Goal: Information Seeking & Learning: Learn about a topic

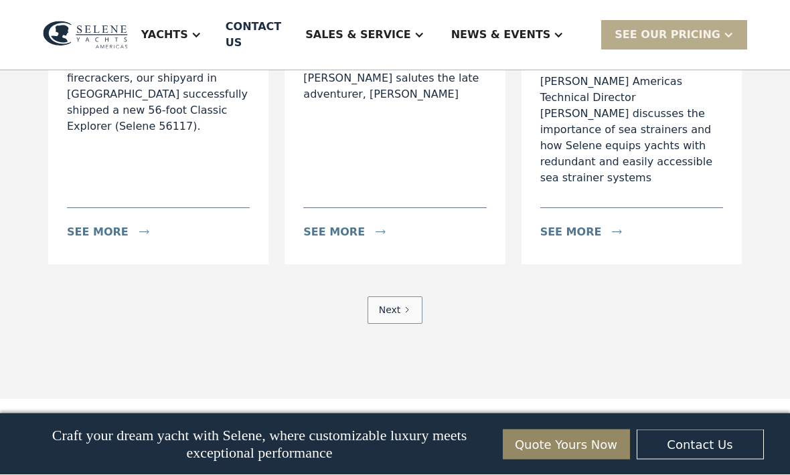
scroll to position [4020, 0]
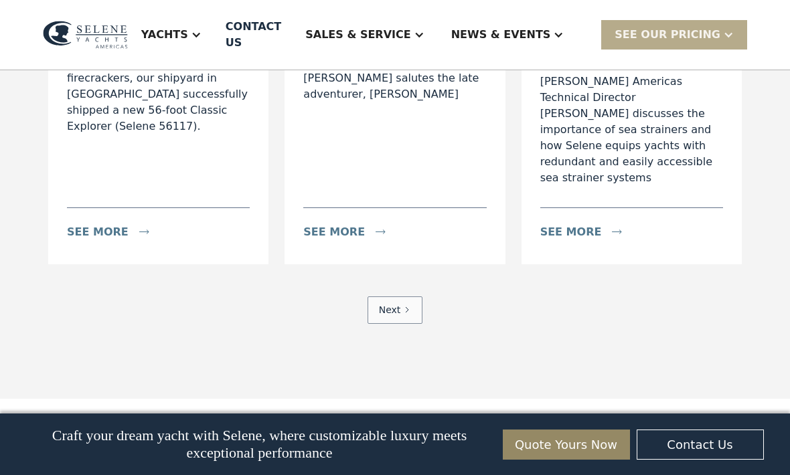
click at [567, 240] on div "see more" at bounding box center [571, 232] width 62 height 16
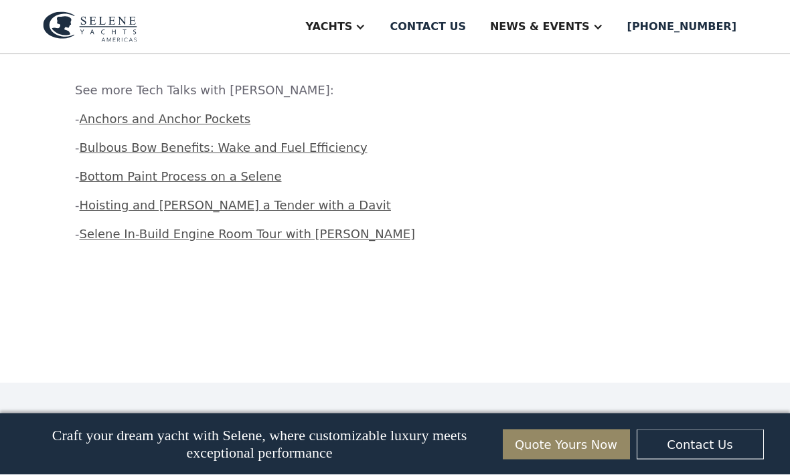
scroll to position [1376, 0]
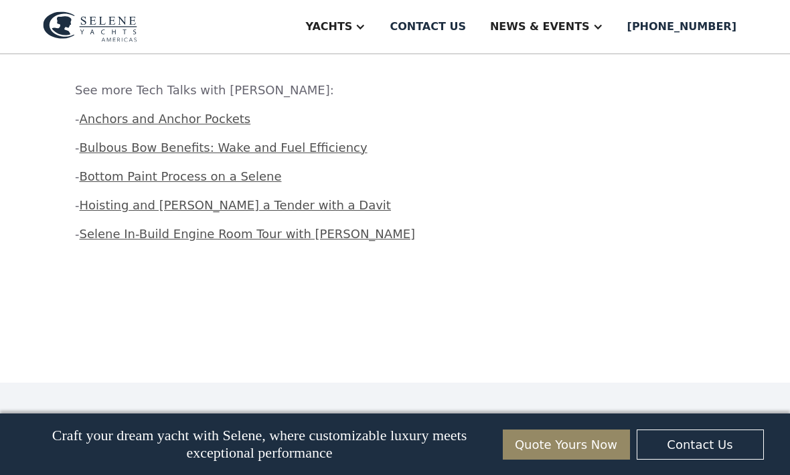
click at [146, 169] on link "Bottom Paint Process on a Selene" at bounding box center [181, 176] width 202 height 14
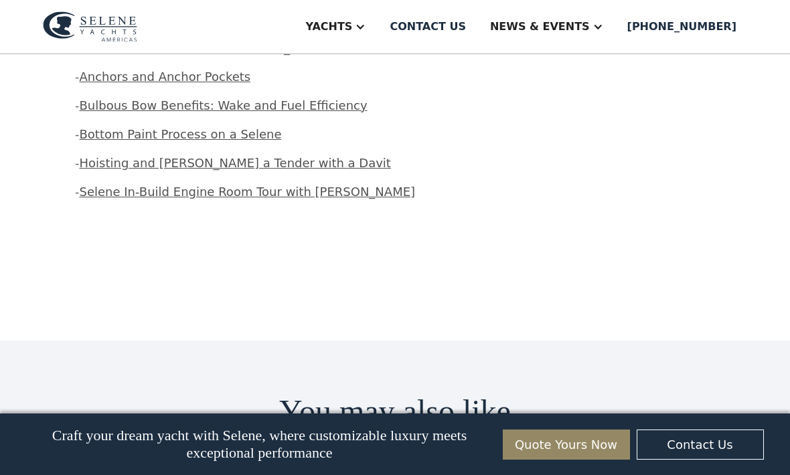
scroll to position [1420, 0]
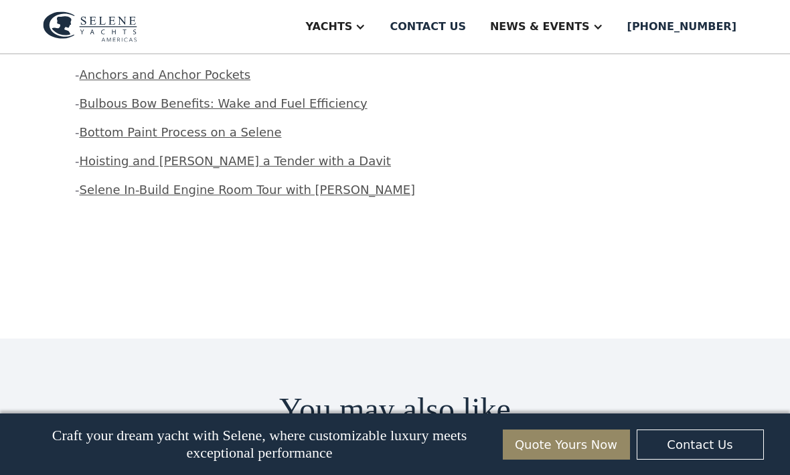
click at [145, 96] on link "Bulbous Bow Benefits: Wake and Fuel Efficiency" at bounding box center [224, 103] width 288 height 14
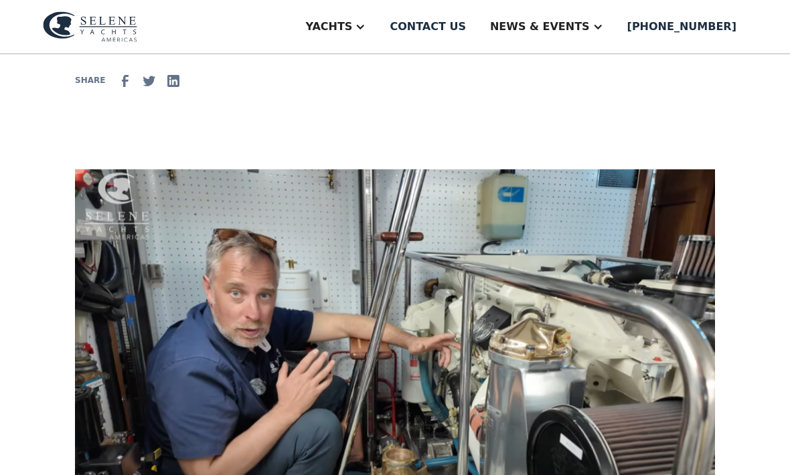
click at [352, 23] on div "Yachts" at bounding box center [328, 27] width 47 height 16
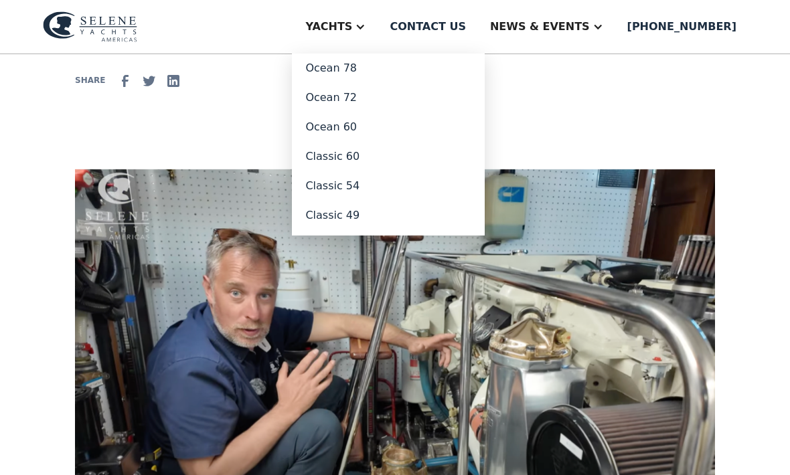
click at [359, 126] on link "Ocean 60" at bounding box center [388, 126] width 193 height 29
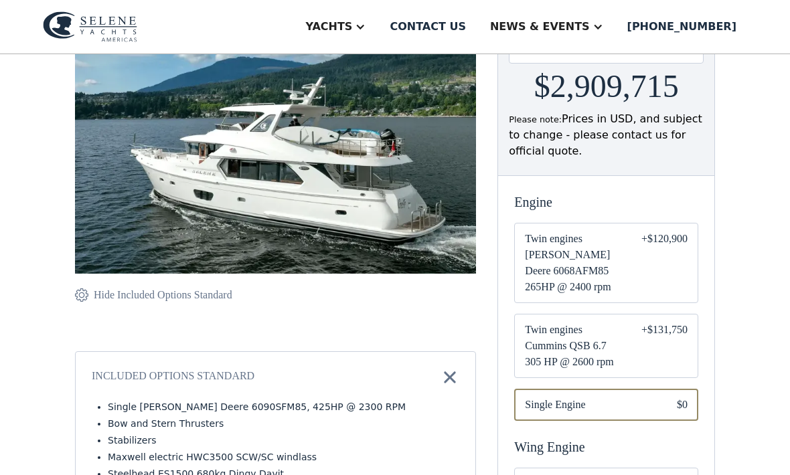
scroll to position [201, 0]
click at [543, 245] on span "Twin engines John Deere 6068AFM85 265HP @ 2400 rpm" at bounding box center [572, 263] width 95 height 64
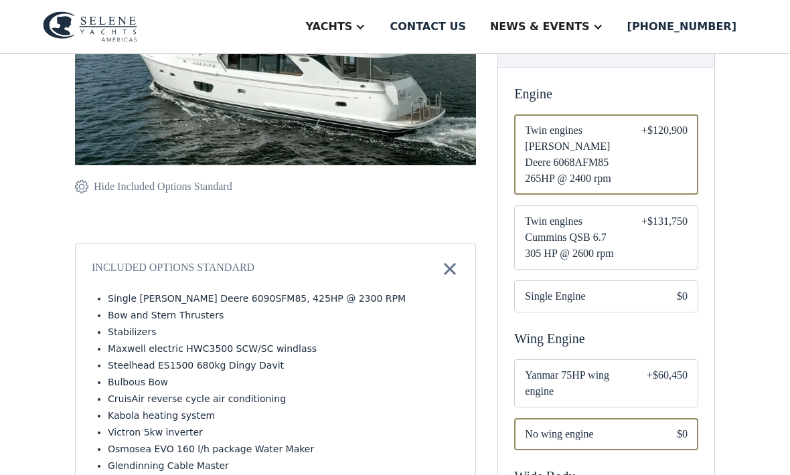
scroll to position [304, 0]
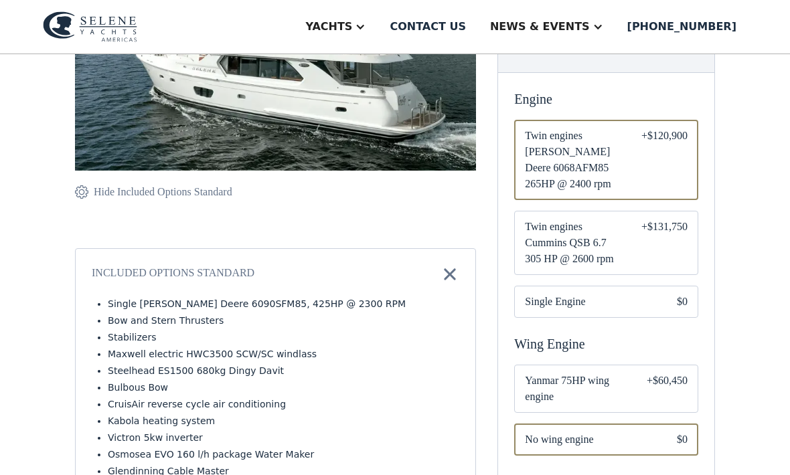
click at [543, 230] on span "Twin engines Cummins QSB 6.7 305 HP @ 2600 rpm" at bounding box center [572, 244] width 95 height 48
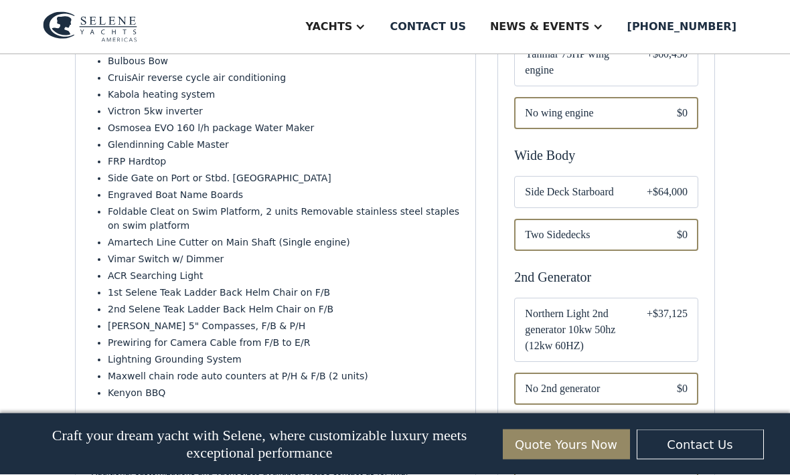
scroll to position [631, 0]
click at [550, 184] on span "Side Deck Starboard" at bounding box center [575, 192] width 100 height 16
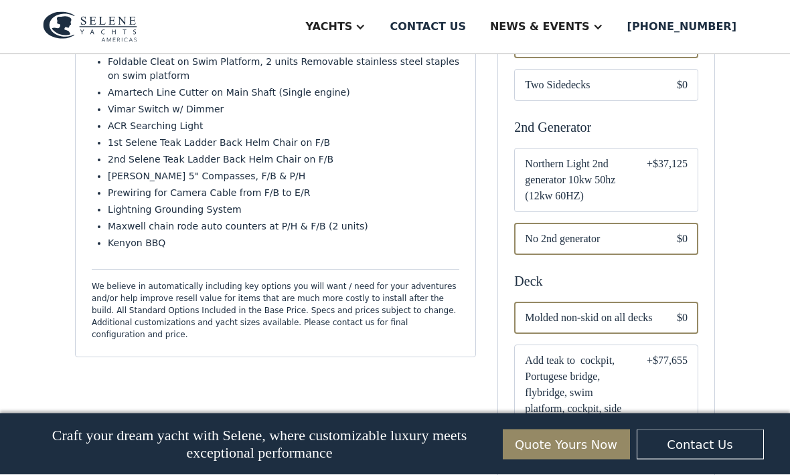
scroll to position [782, 0]
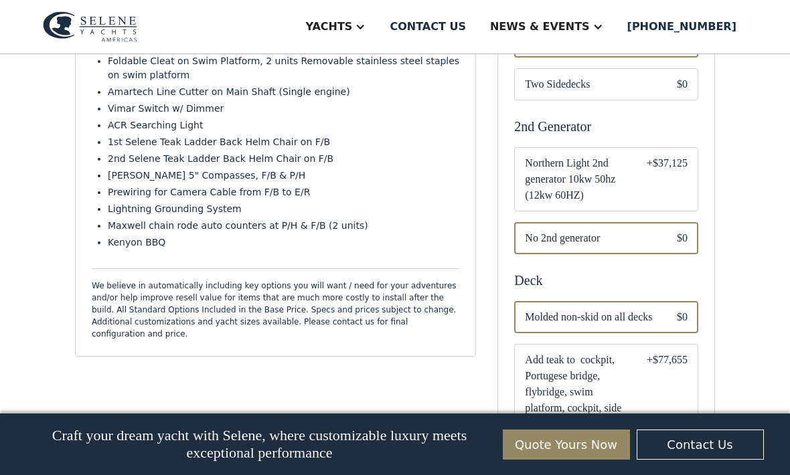
click at [540, 166] on span "Northern Light 2nd generator 10kw 50hz (12kw 60HZ)" at bounding box center [575, 179] width 100 height 48
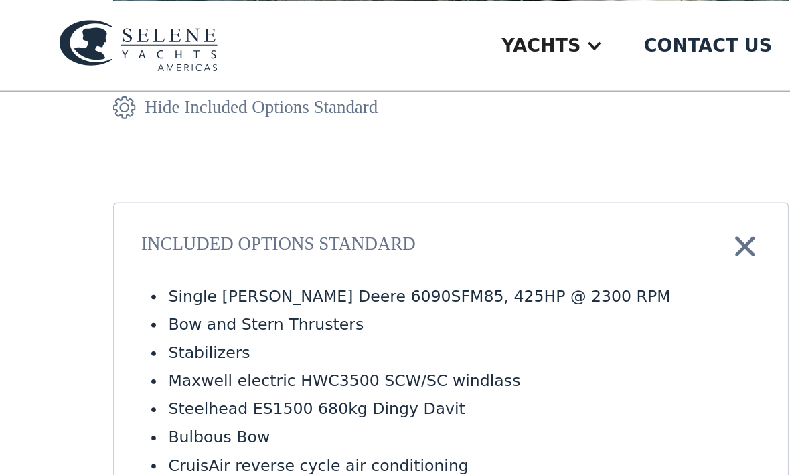
scroll to position [432, 0]
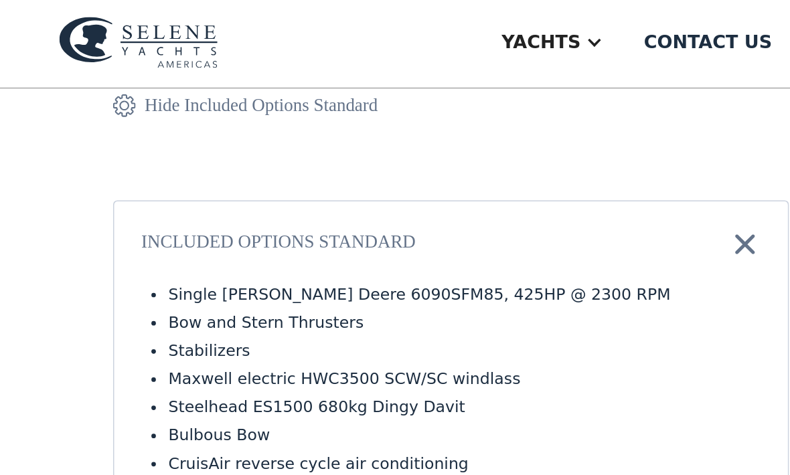
click at [445, 145] on img at bounding box center [449, 146] width 19 height 19
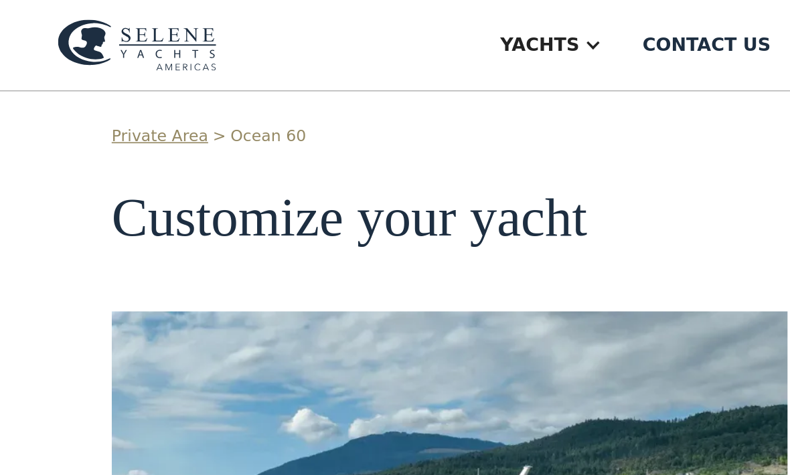
scroll to position [0, 0]
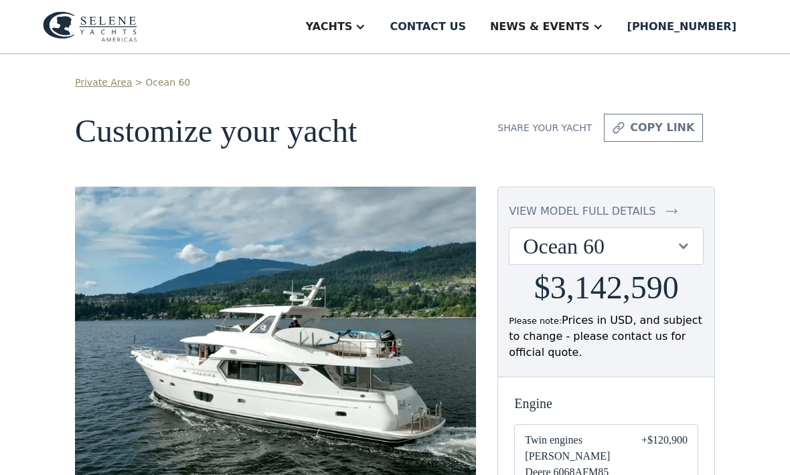
click at [352, 20] on div "Yachts" at bounding box center [328, 27] width 47 height 16
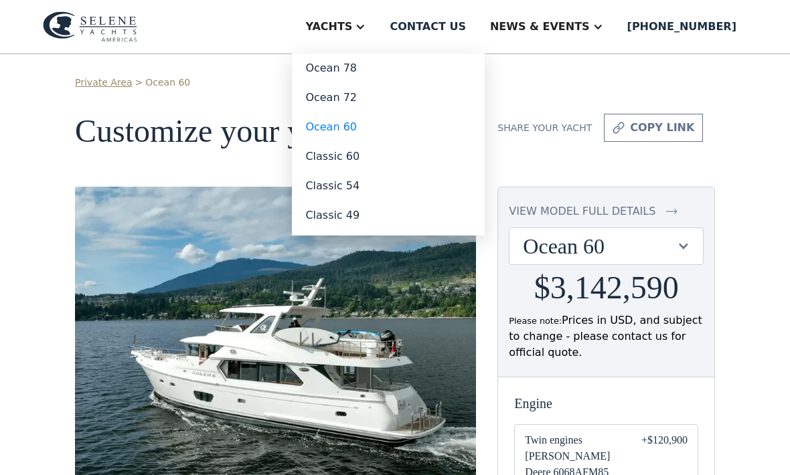
click at [361, 125] on link "Ocean 60" at bounding box center [388, 126] width 193 height 29
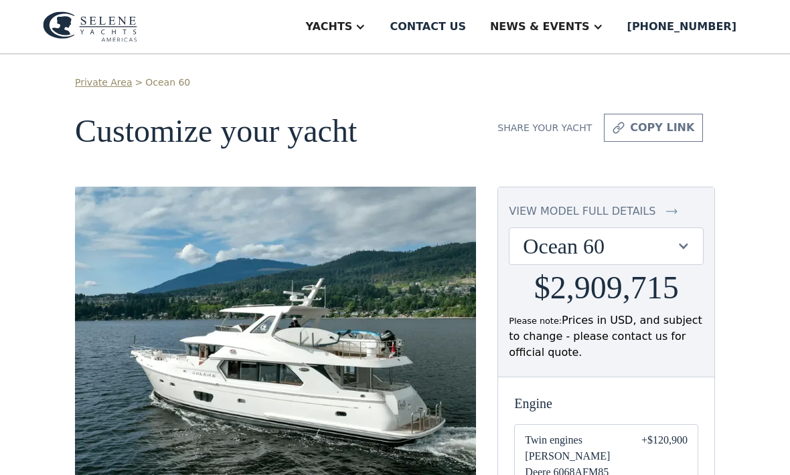
click at [104, 76] on link "Private Area" at bounding box center [103, 83] width 57 height 14
click at [352, 30] on div "Yachts" at bounding box center [328, 27] width 47 height 16
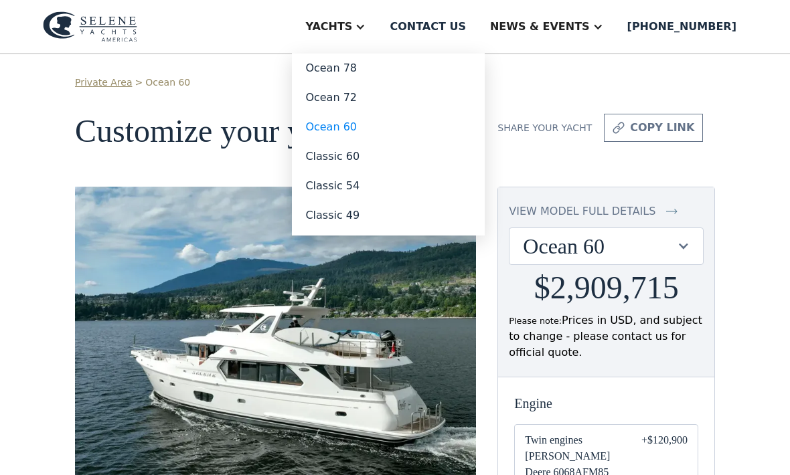
click at [356, 153] on link "Classic 60" at bounding box center [388, 156] width 193 height 29
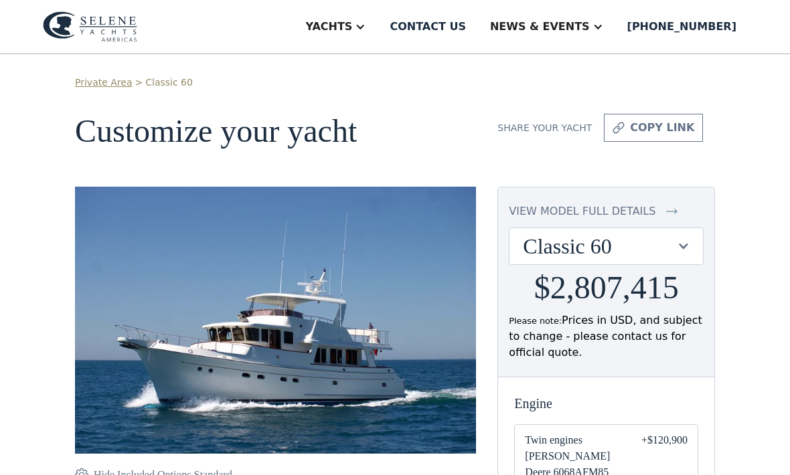
click at [352, 24] on div "Yachts" at bounding box center [328, 27] width 47 height 16
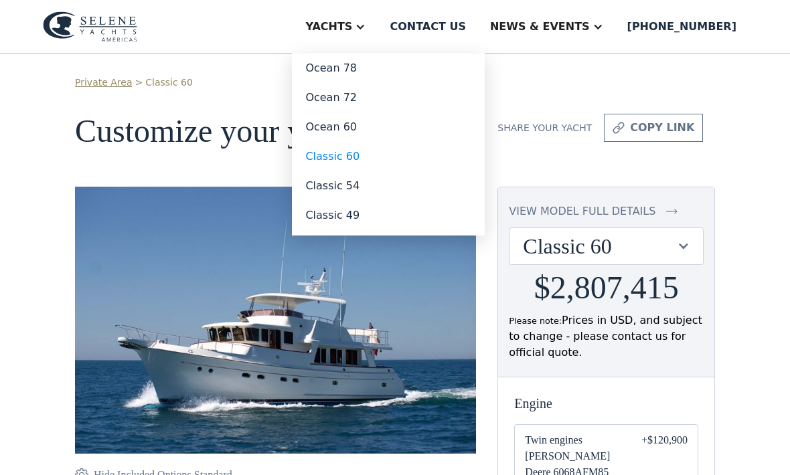
click at [355, 93] on link "Ocean 72" at bounding box center [388, 97] width 193 height 29
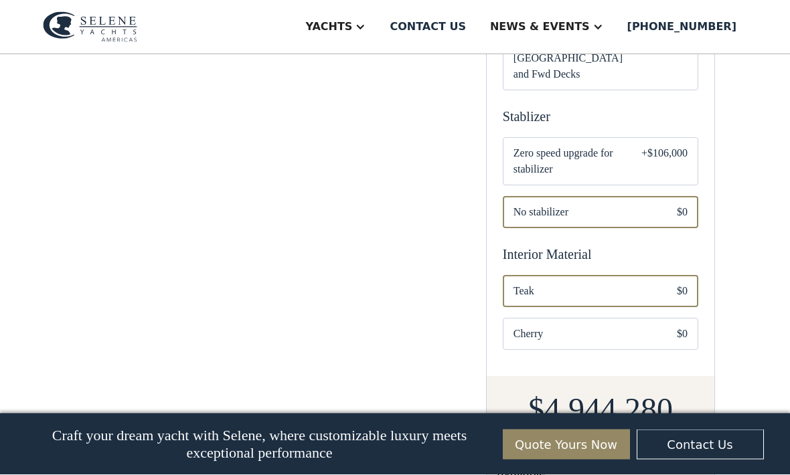
scroll to position [922, 0]
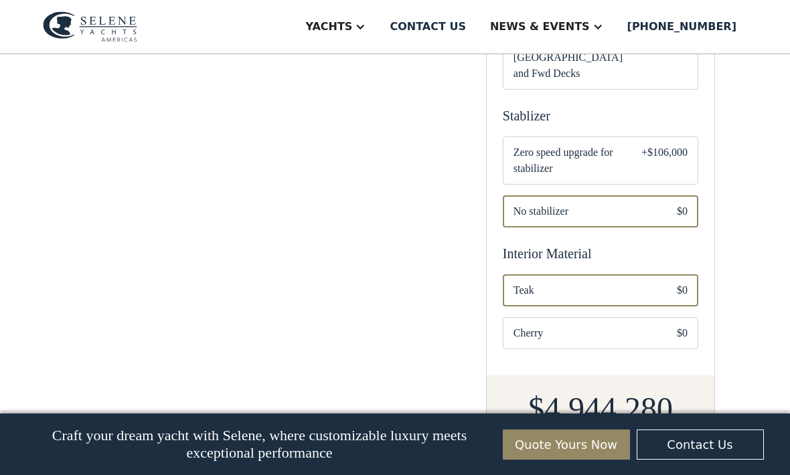
click at [547, 173] on span "Zero speed upgrade for stabilizer" at bounding box center [566, 161] width 106 height 32
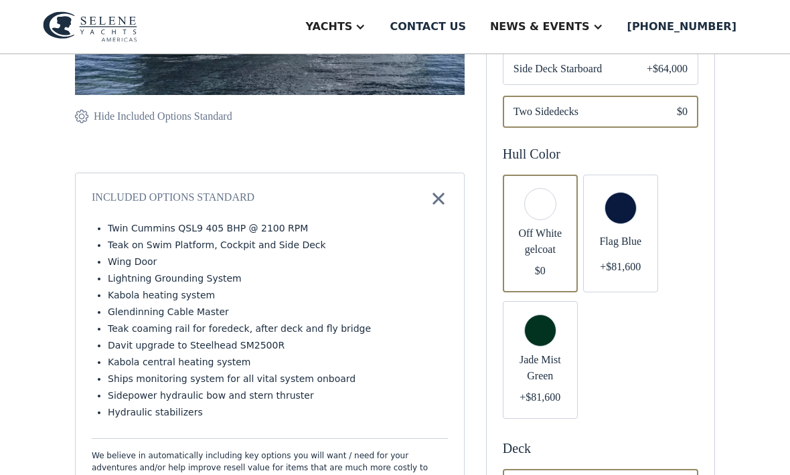
scroll to position [336, 0]
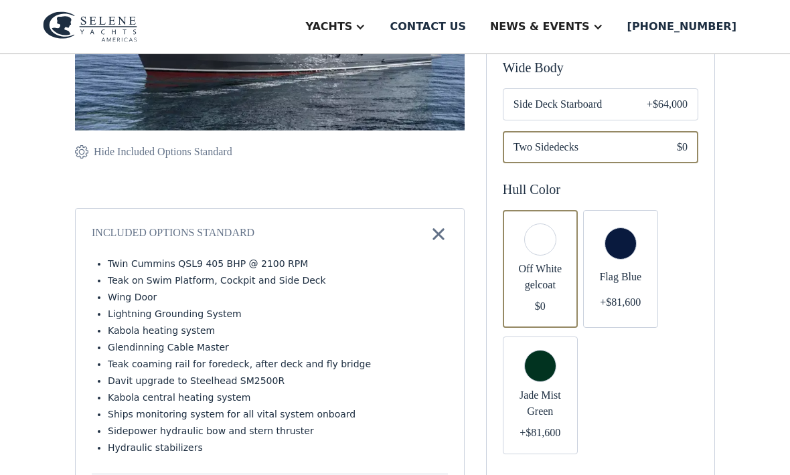
click at [154, 231] on div "Included Options Standard Twin Cummins QSL9 405 BHP @ 2100 RPM Teak on Swim Pla…" at bounding box center [270, 400] width 390 height 384
click at [160, 236] on div "Included Options Standard" at bounding box center [173, 234] width 163 height 19
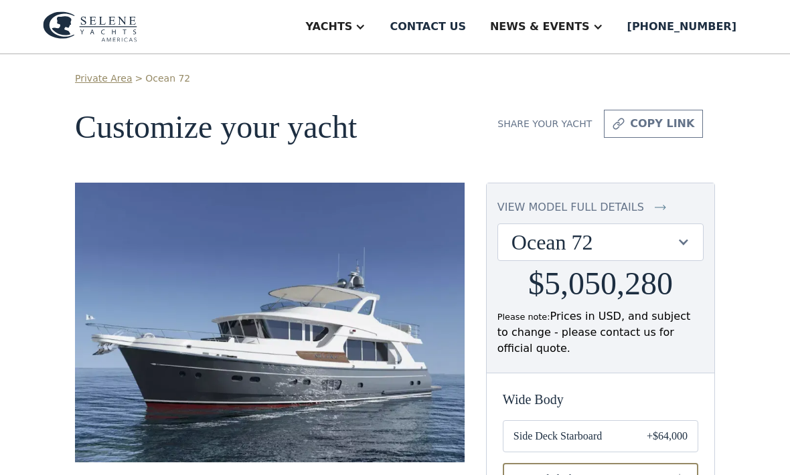
scroll to position [0, 0]
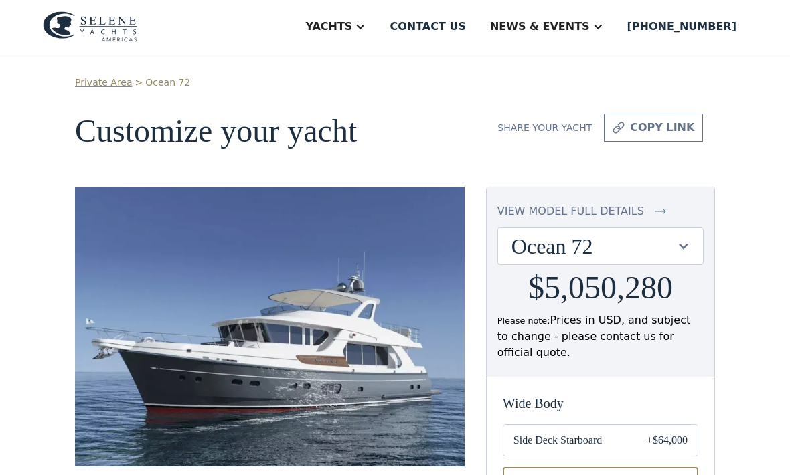
click at [561, 22] on div "News & EVENTS" at bounding box center [540, 27] width 100 height 16
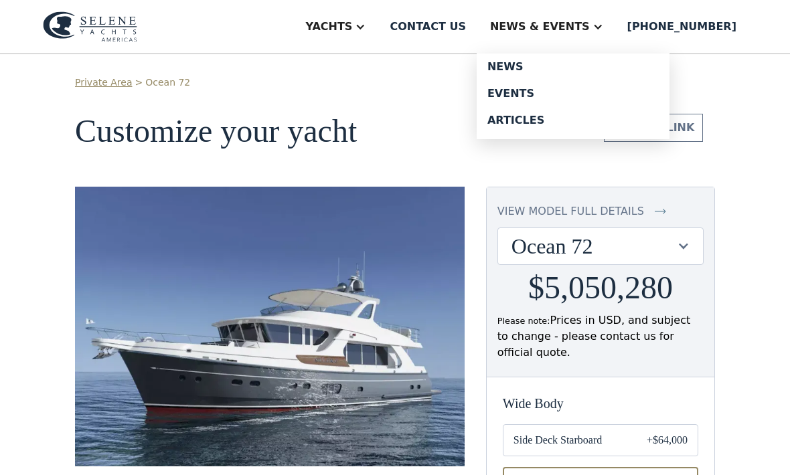
click at [519, 63] on div "News" at bounding box center [572, 67] width 171 height 11
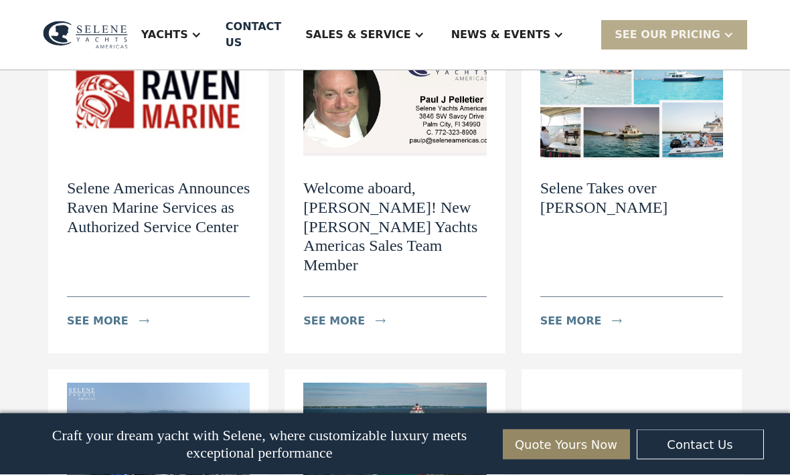
scroll to position [877, 0]
click at [26, 279] on div "News - Navigating the World of Exclusive Yachts News view details Navigating th…" at bounding box center [395, 306] width 790 height 2227
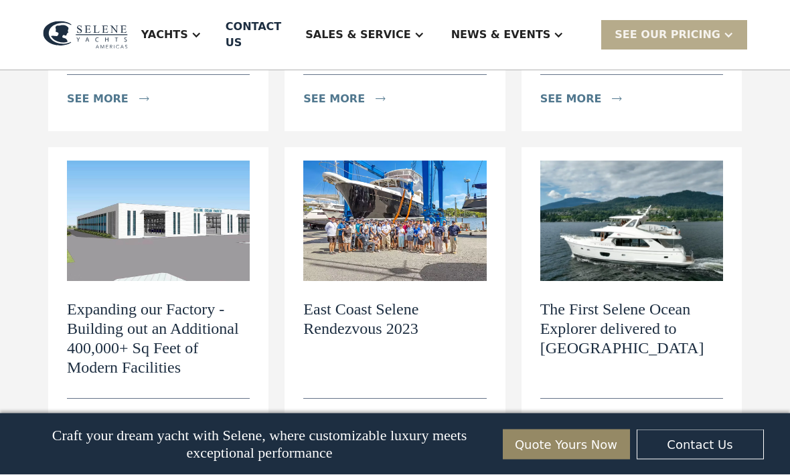
scroll to position [1768, 0]
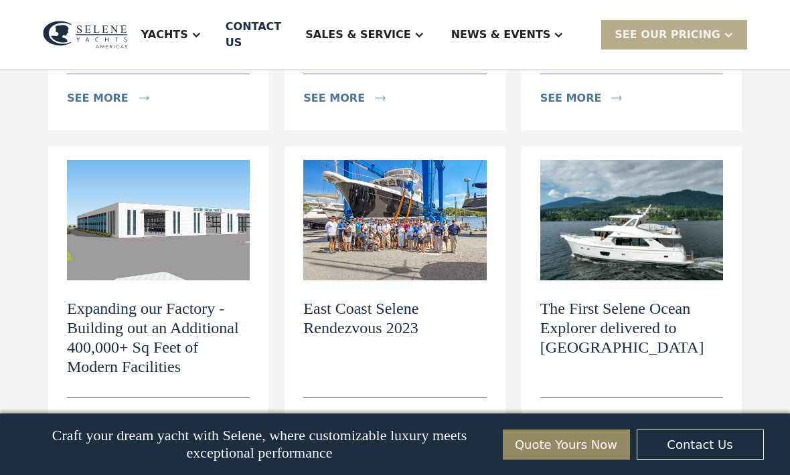
click at [581, 299] on h2 "The First Selene Ocean Explorer delivered to [GEOGRAPHIC_DATA]" at bounding box center [631, 328] width 183 height 58
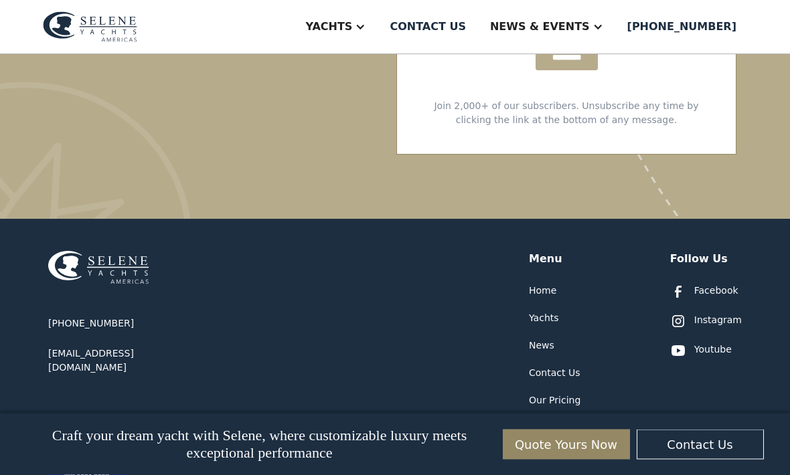
scroll to position [4599, 0]
